Goal: Transaction & Acquisition: Purchase product/service

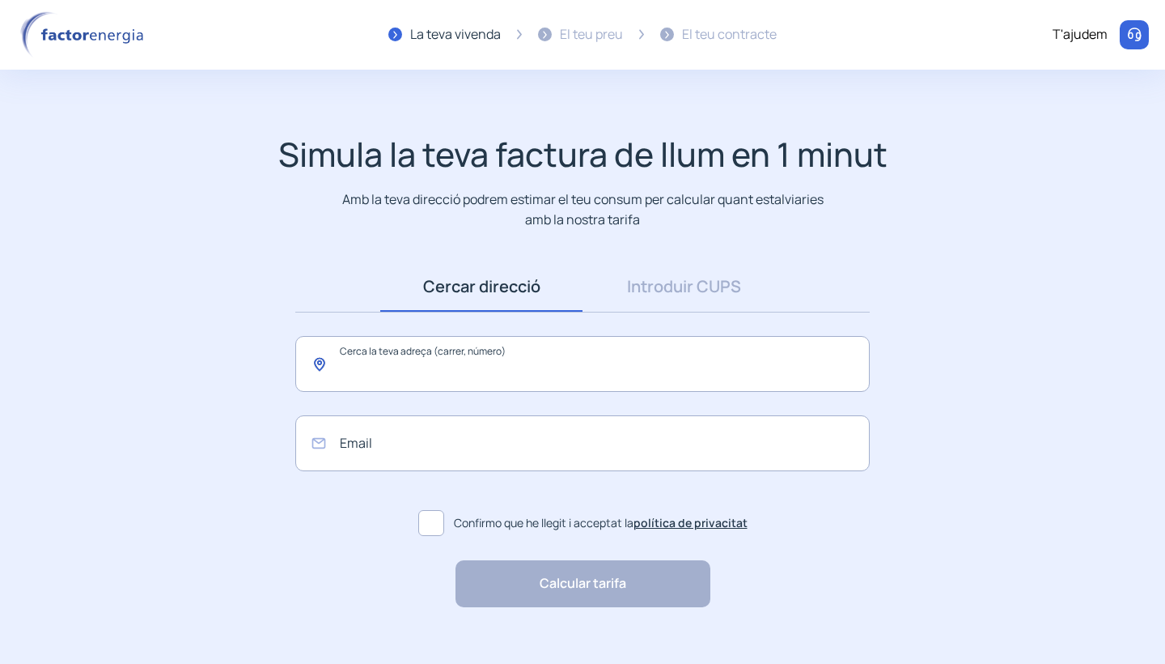
click at [621, 377] on input "text" at bounding box center [582, 364] width 575 height 56
click at [572, 376] on input "text" at bounding box center [582, 364] width 575 height 56
click at [664, 283] on link "Introduir CUPS" at bounding box center [684, 286] width 202 height 50
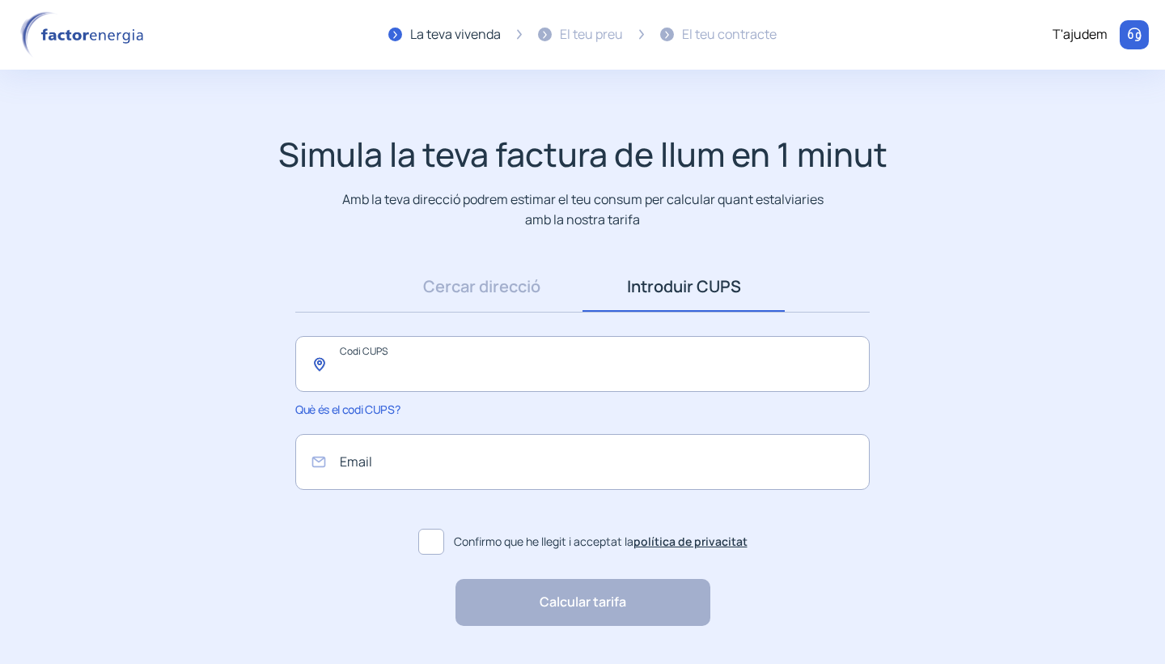
click at [637, 343] on input "text" at bounding box center [582, 364] width 575 height 56
click at [542, 303] on link "Cercar direcció" at bounding box center [481, 286] width 202 height 50
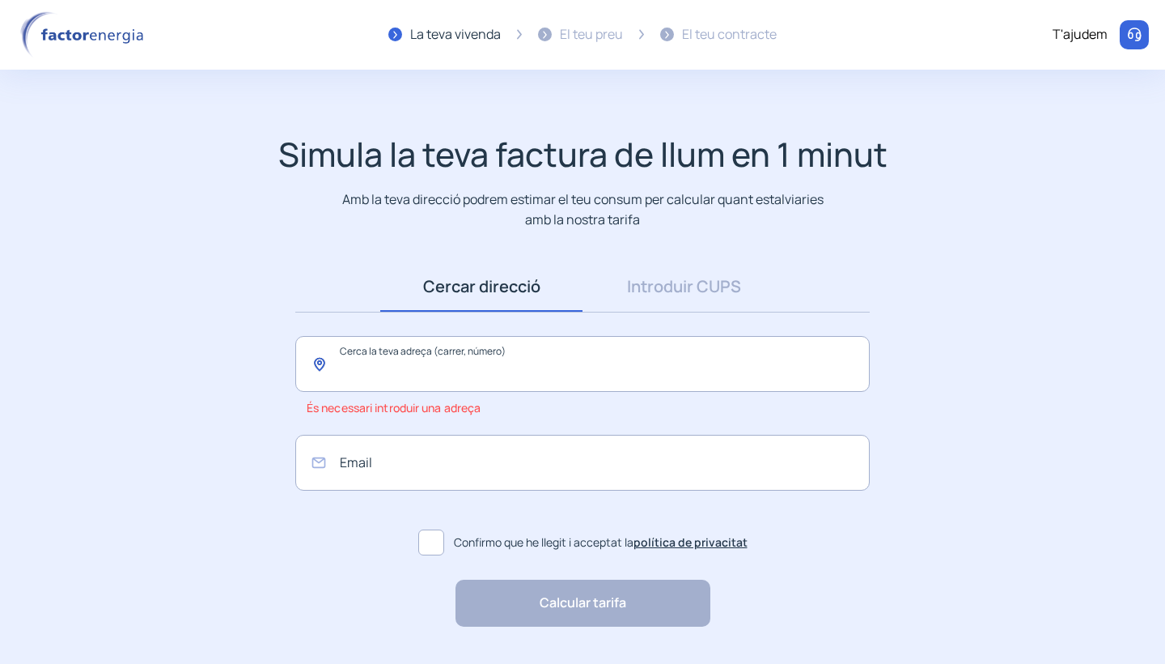
click at [553, 373] on input "text" at bounding box center [582, 364] width 575 height 56
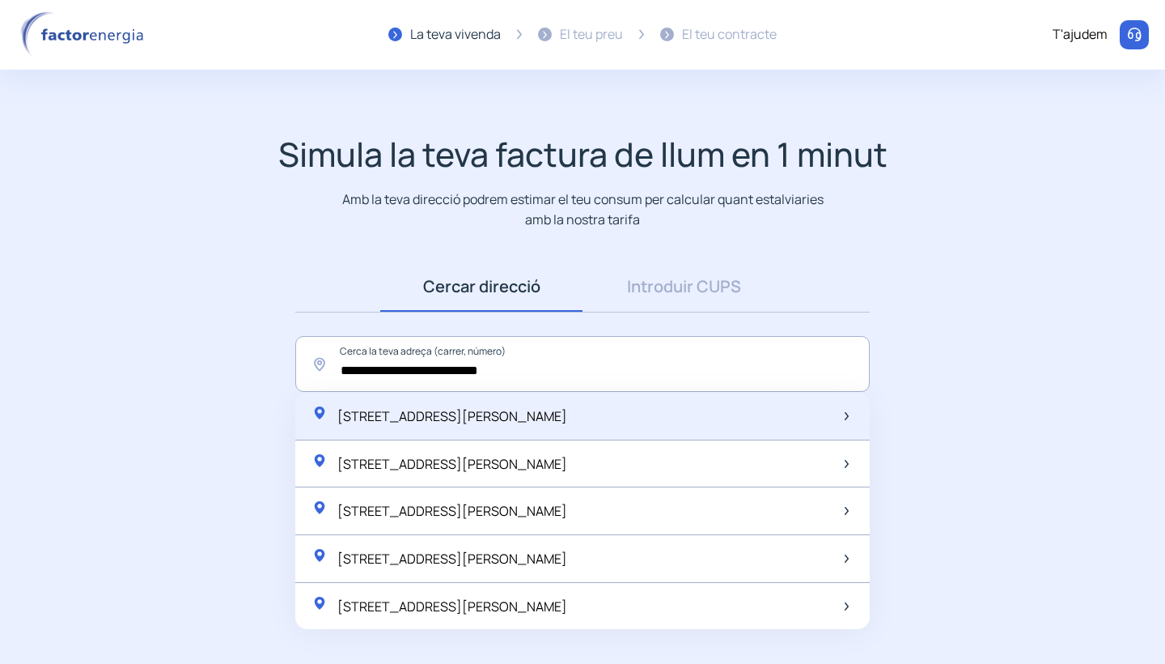
click at [567, 413] on span "Plaça Enric Borràs, 3, 1r 1a, Cardedeu, Espanya" at bounding box center [452, 416] width 230 height 18
type input "**********"
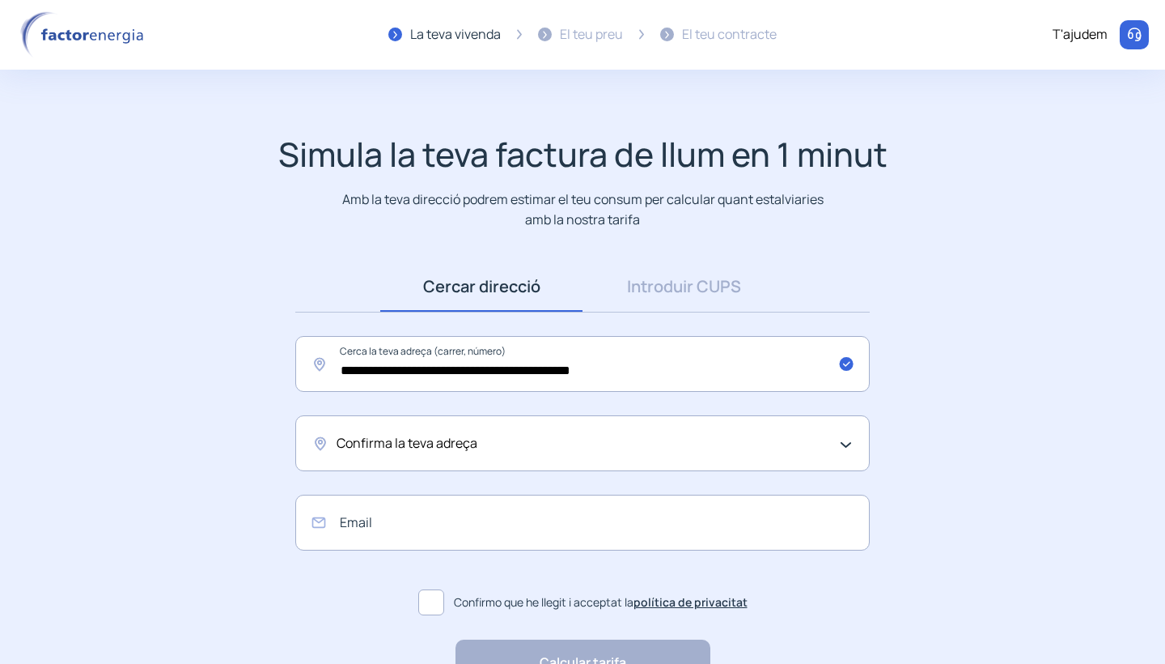
click at [582, 437] on div "Confirma la teva adreça" at bounding box center [579, 443] width 484 height 21
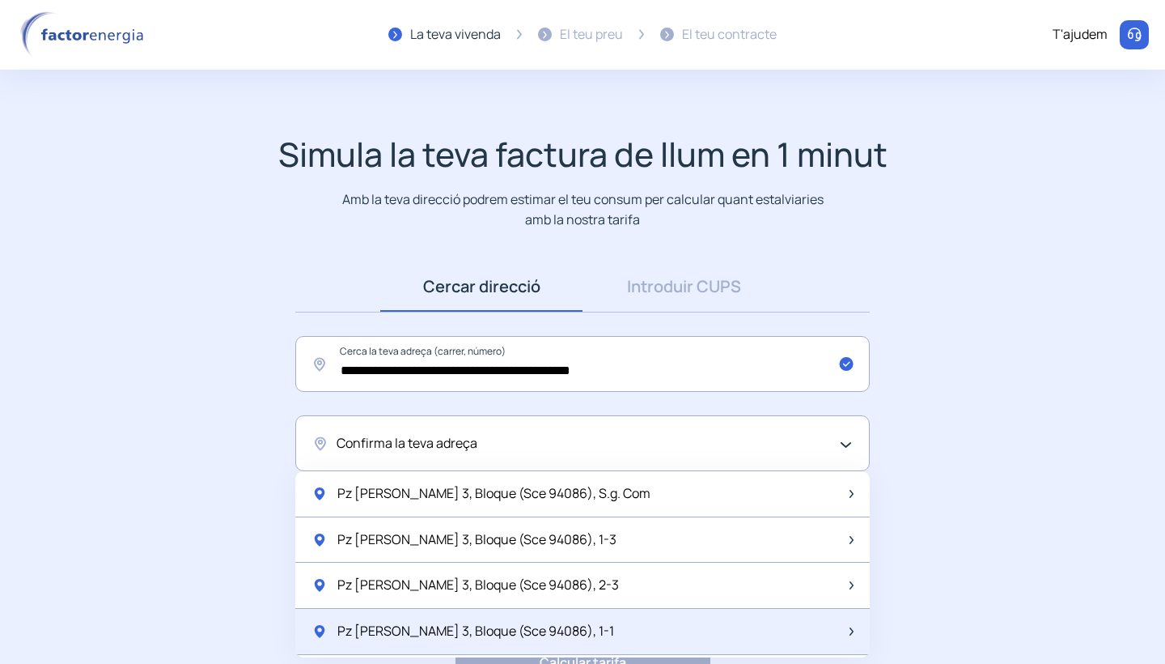
click at [595, 625] on div "Pz Enric Borrás 3, Bloque (Sce 94086), 1-1" at bounding box center [582, 632] width 575 height 46
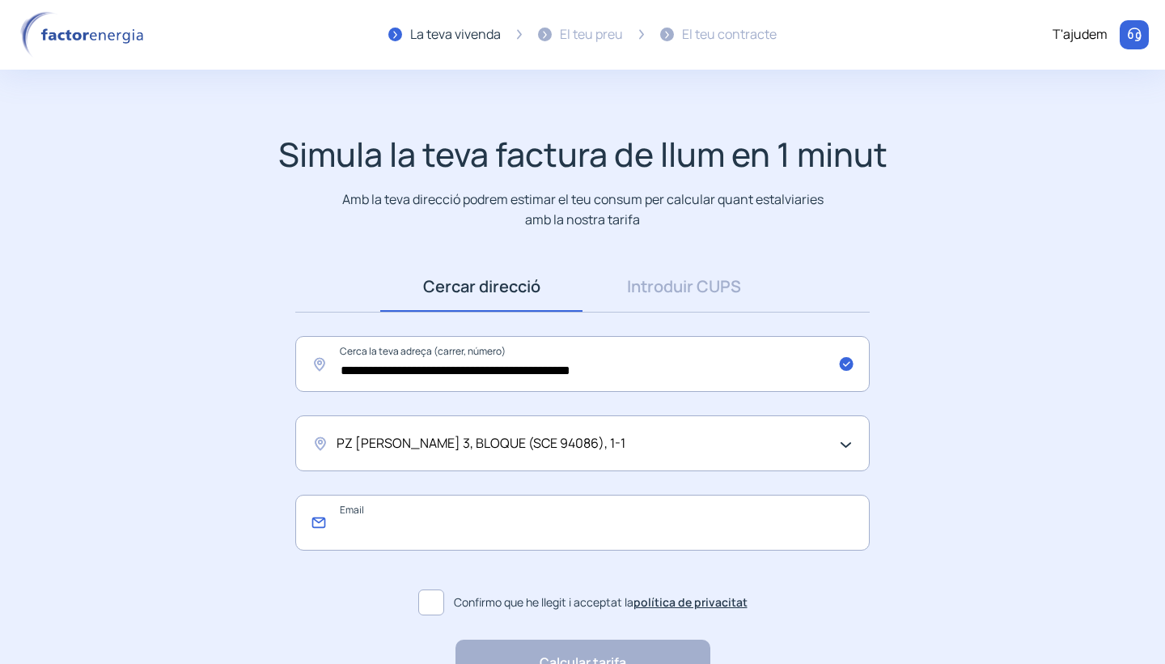
click at [562, 532] on input "email" at bounding box center [582, 522] width 575 height 56
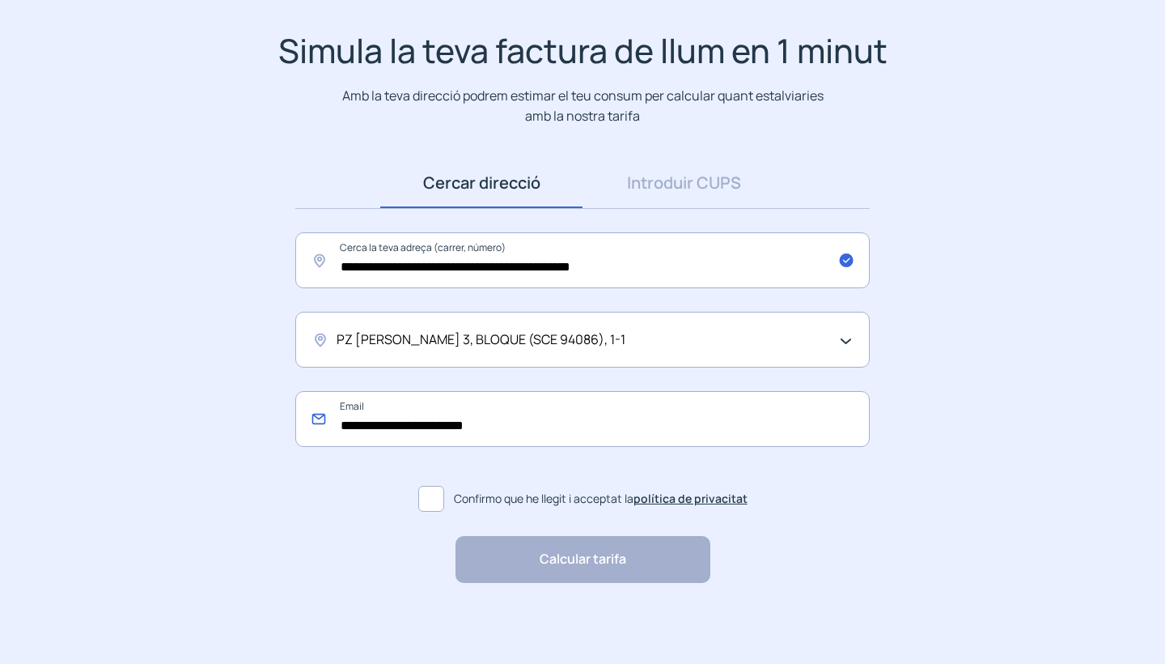
scroll to position [103, 0]
type input "**********"
click at [443, 497] on span at bounding box center [431, 499] width 26 height 26
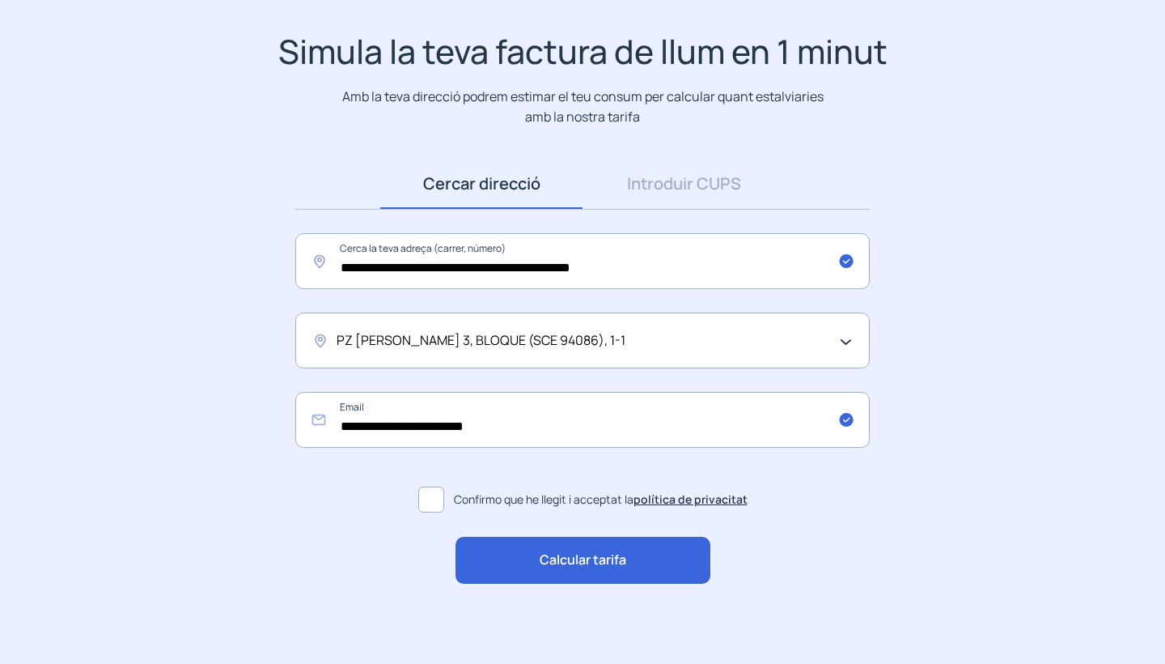
click at [535, 555] on div "Calcular tarifa" at bounding box center [583, 559] width 255 height 47
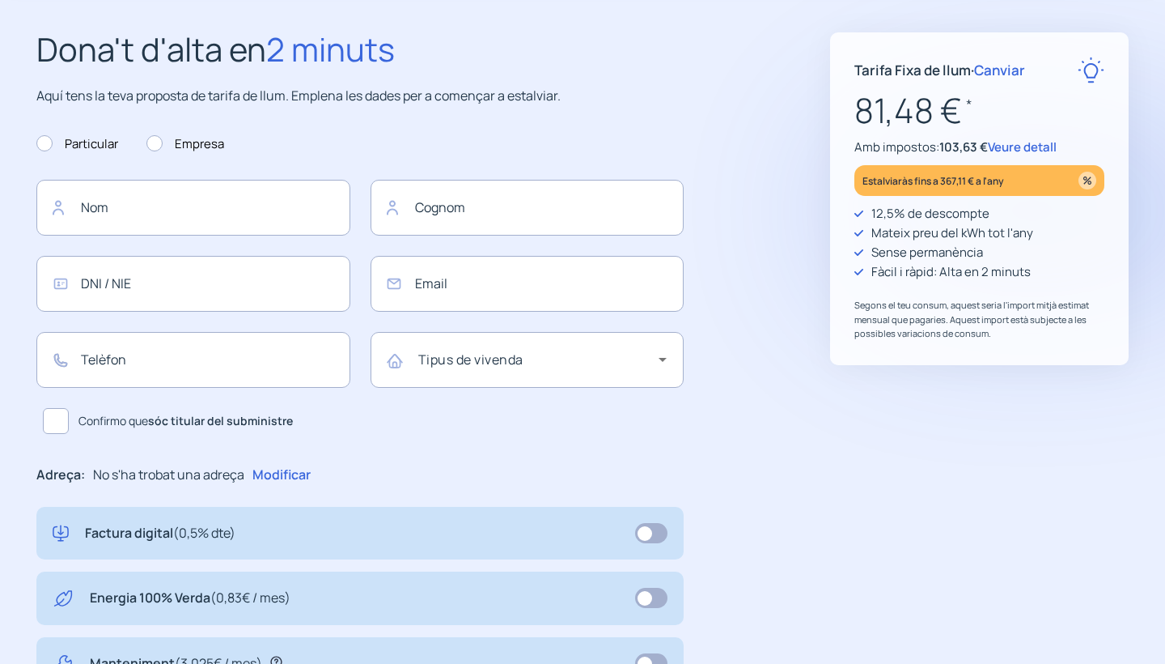
type input "**********"
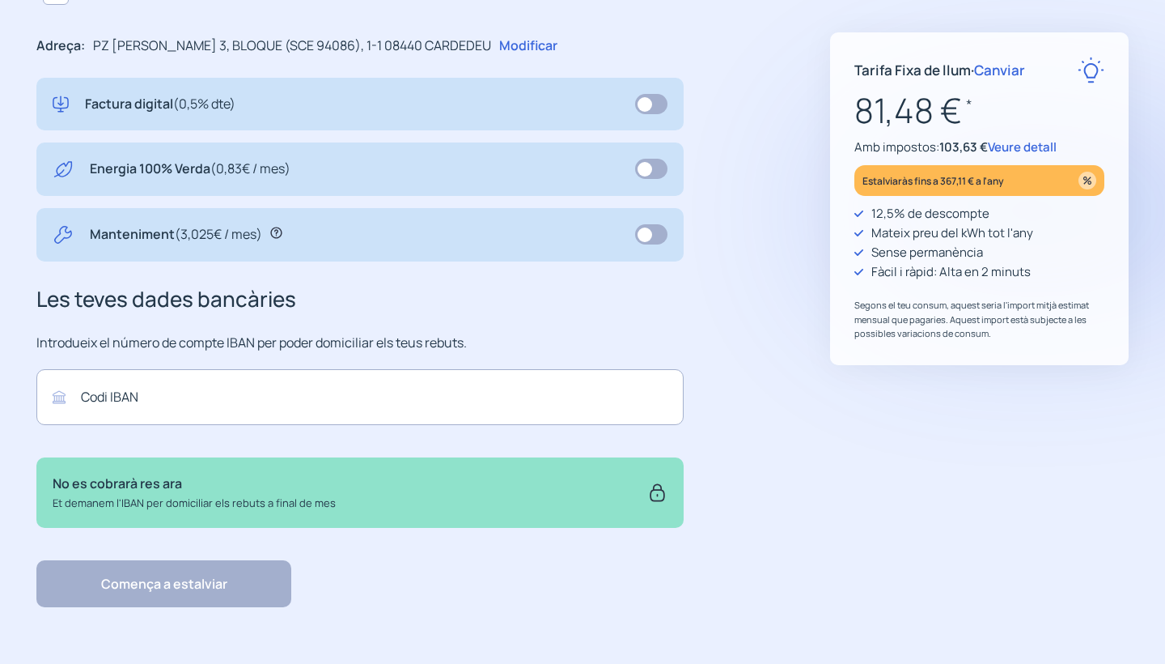
scroll to position [528, 0]
